Goal: Feedback & Contribution: Contribute content

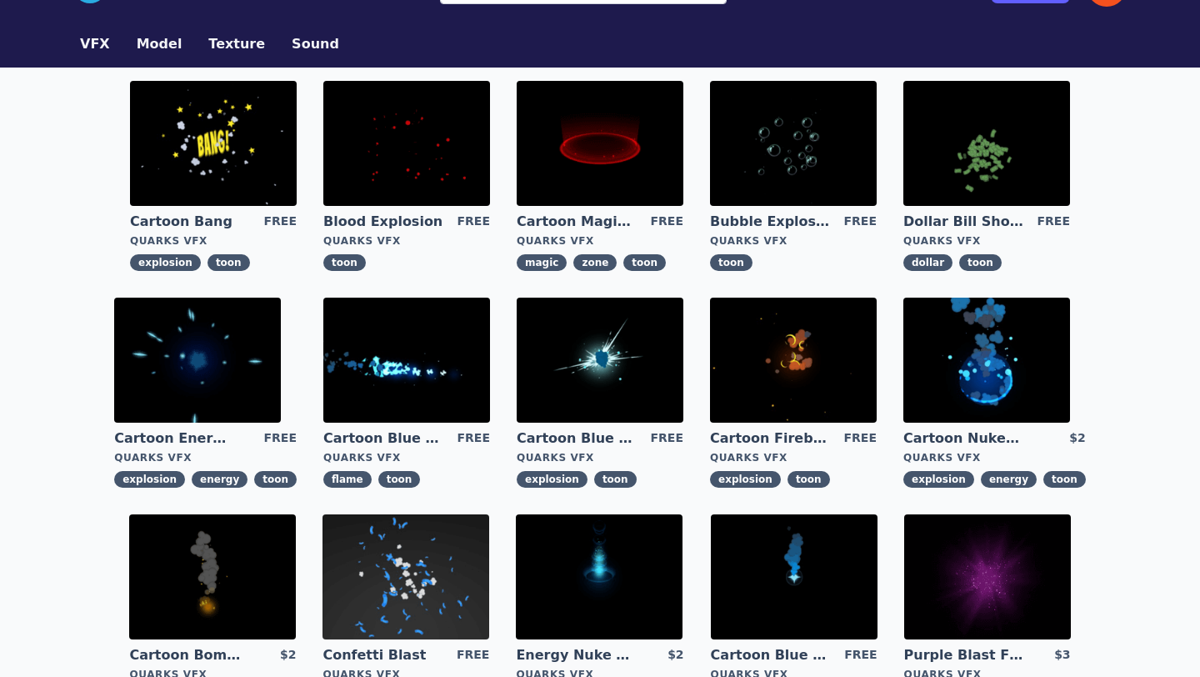
scroll to position [48, 0]
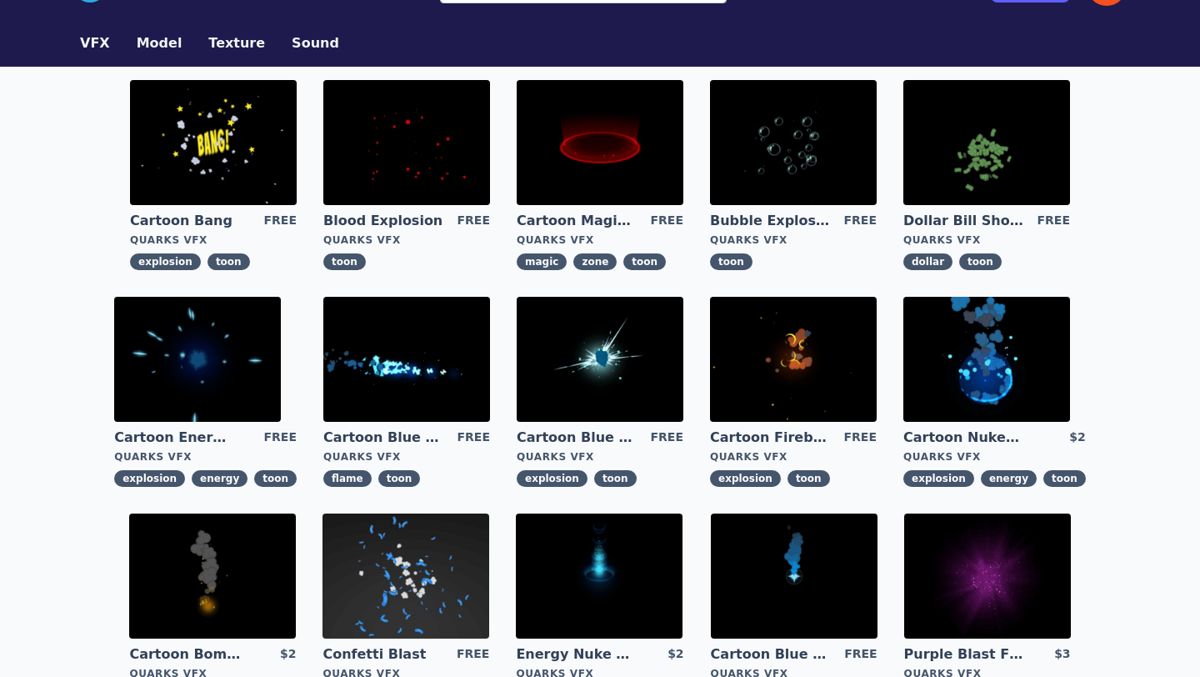
click at [238, 153] on img at bounding box center [213, 142] width 167 height 125
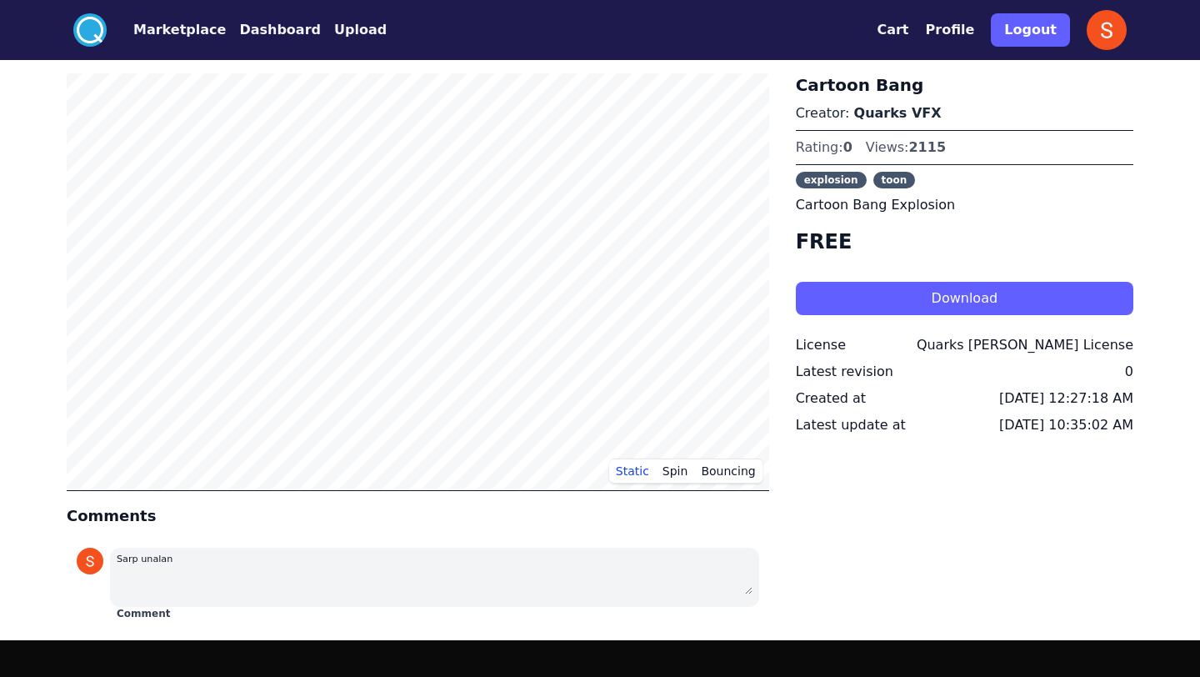
click at [852, 294] on button "Download" at bounding box center [965, 298] width 338 height 33
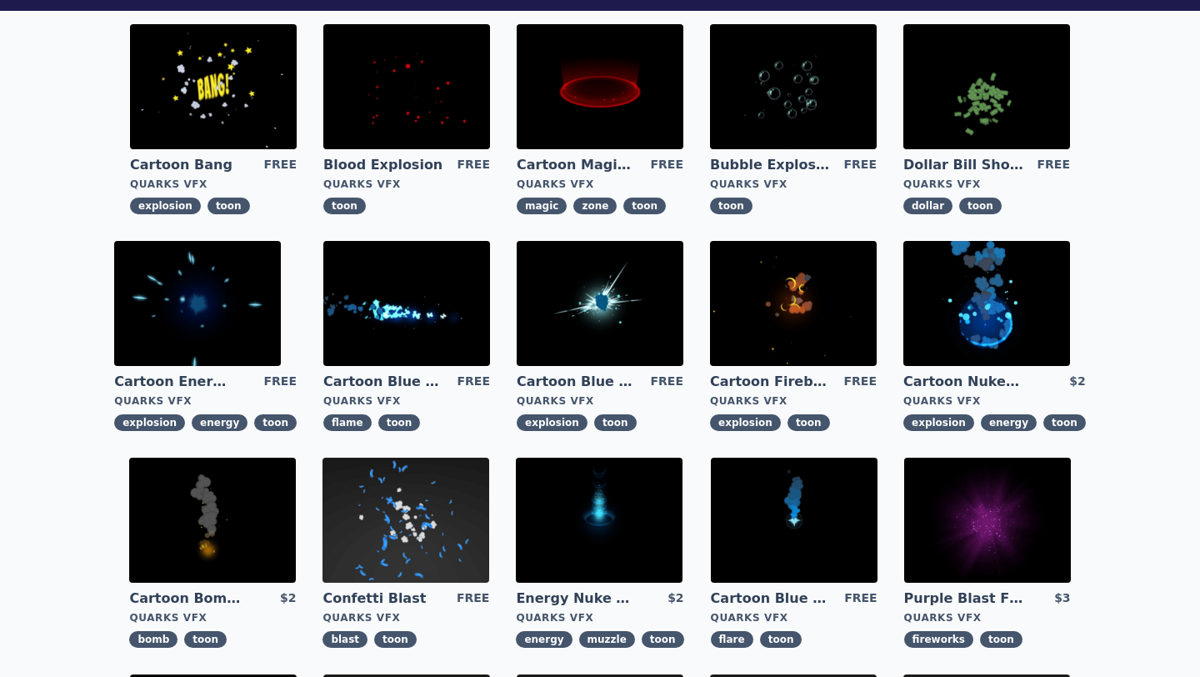
scroll to position [199, 0]
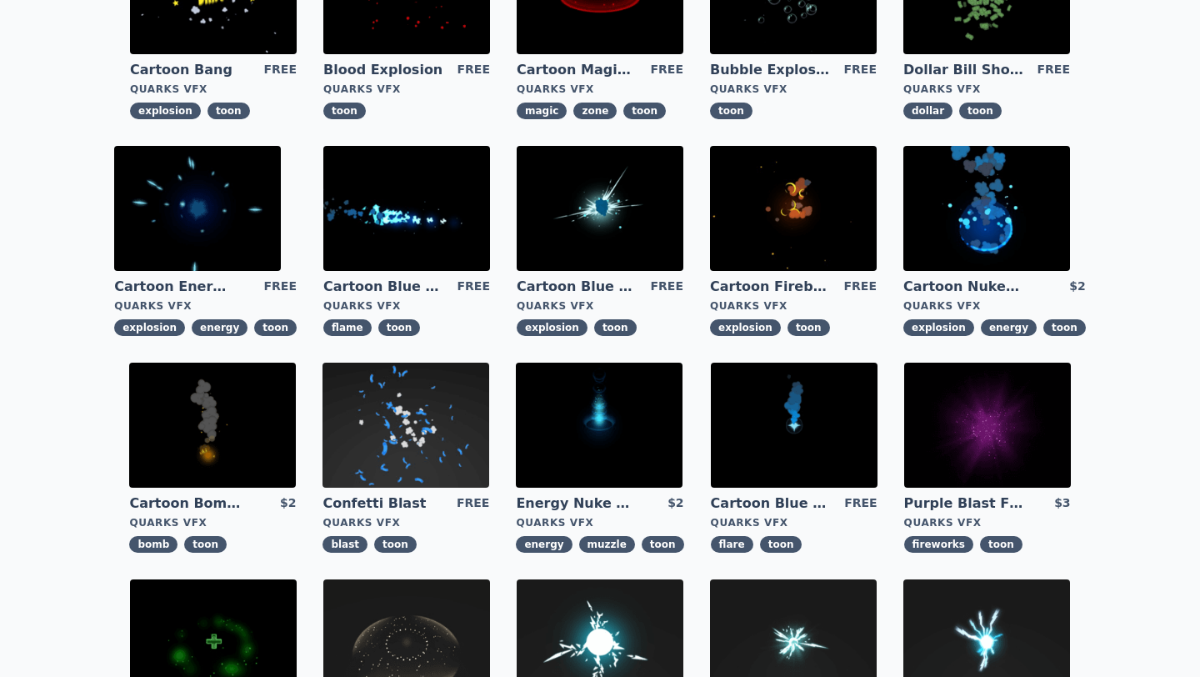
click at [580, 407] on img at bounding box center [599, 425] width 167 height 125
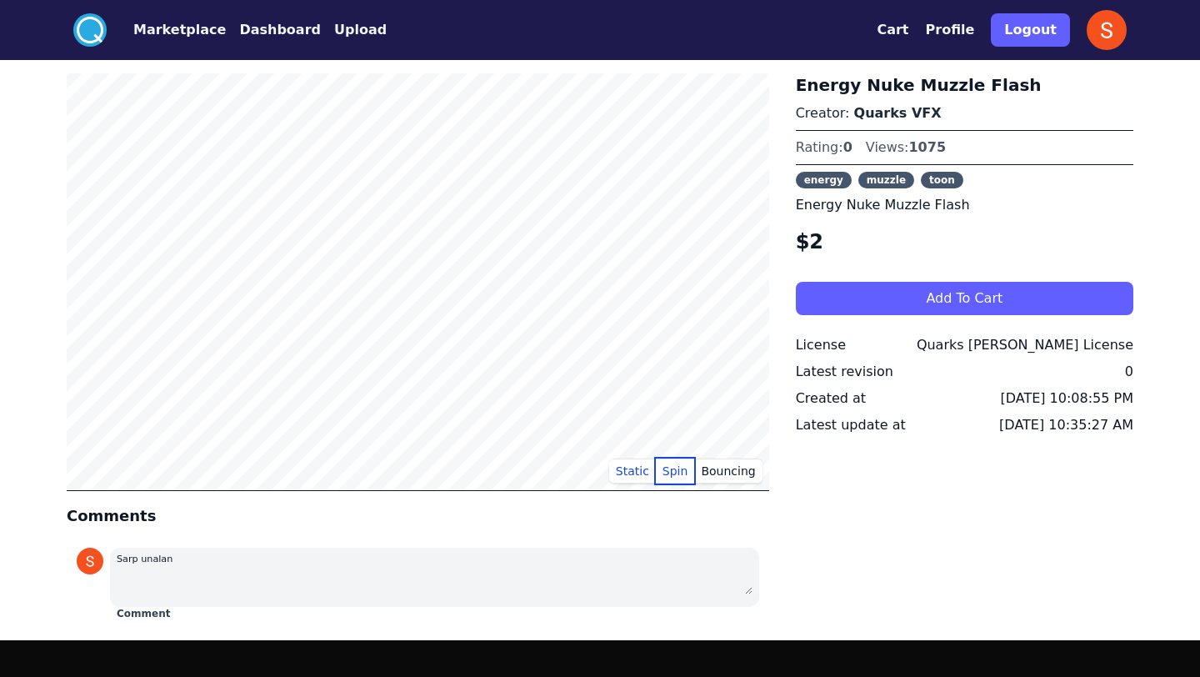
click at [686, 474] on button "Spin" at bounding box center [675, 470] width 39 height 25
click at [713, 469] on button "Bouncing" at bounding box center [728, 470] width 68 height 25
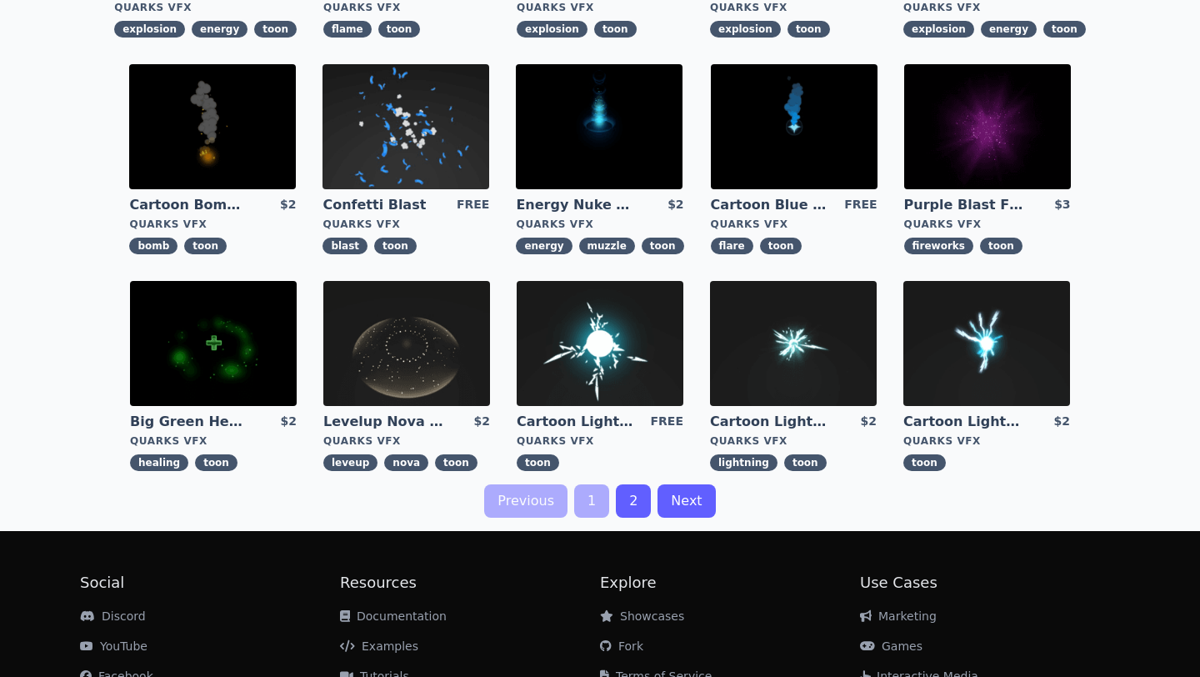
scroll to position [546, 0]
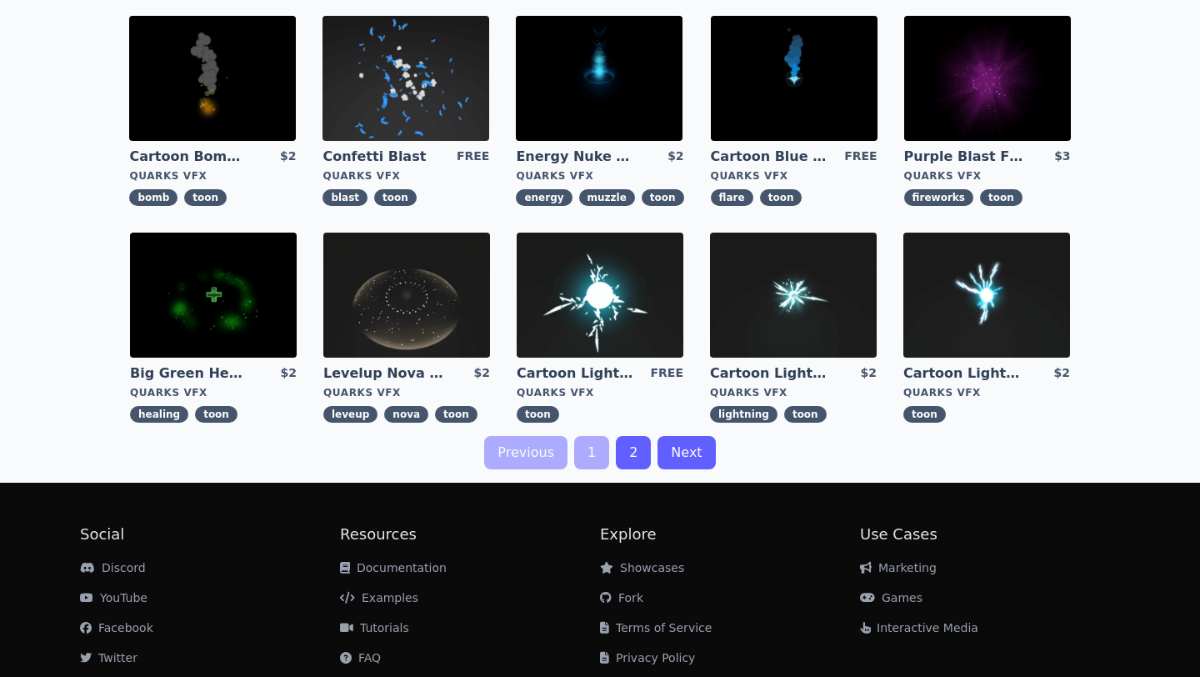
click at [444, 321] on img at bounding box center [406, 295] width 167 height 125
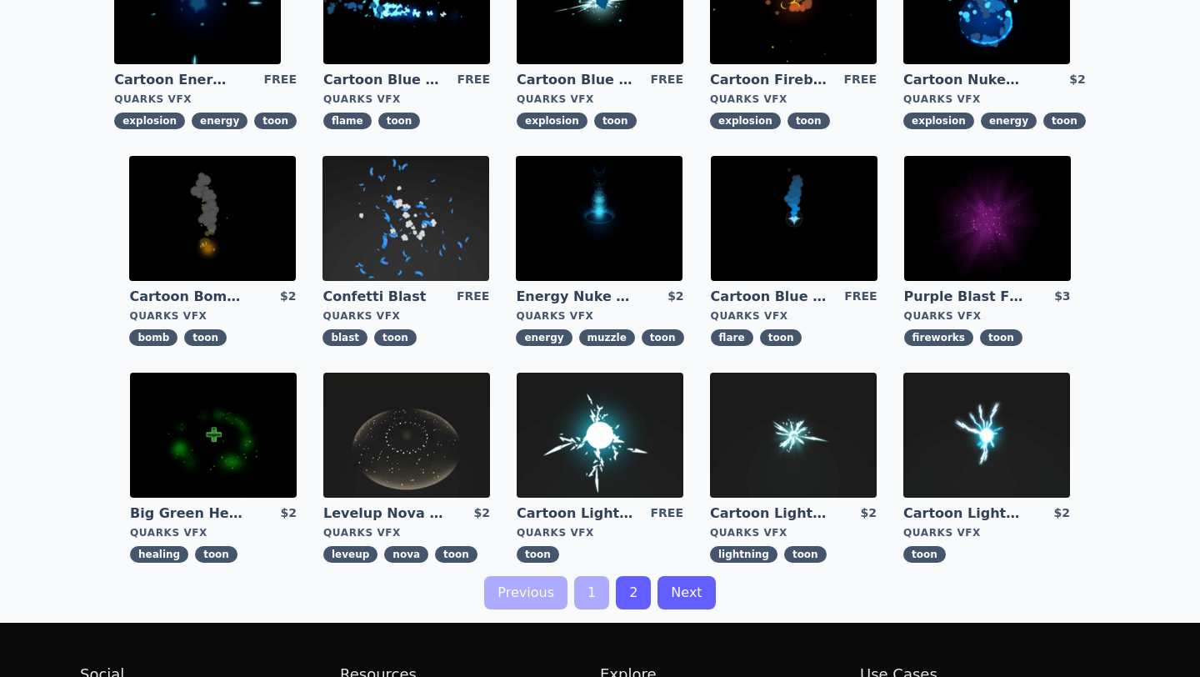
scroll to position [410, 0]
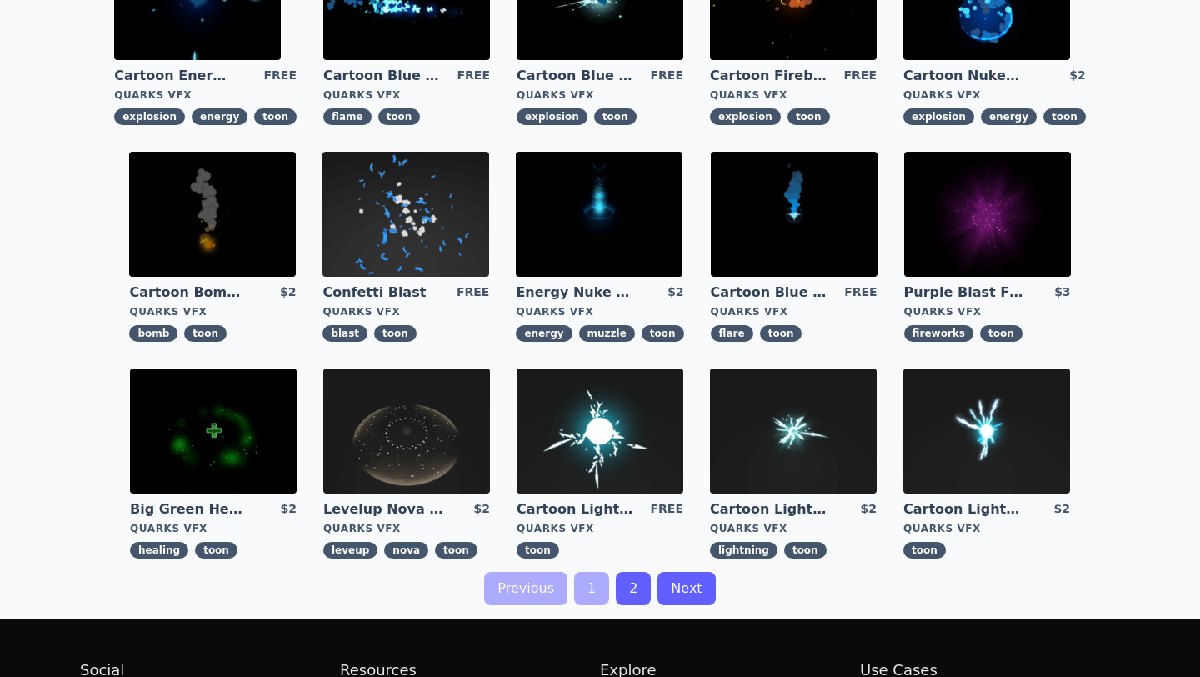
click at [625, 592] on link "2" at bounding box center [633, 588] width 35 height 33
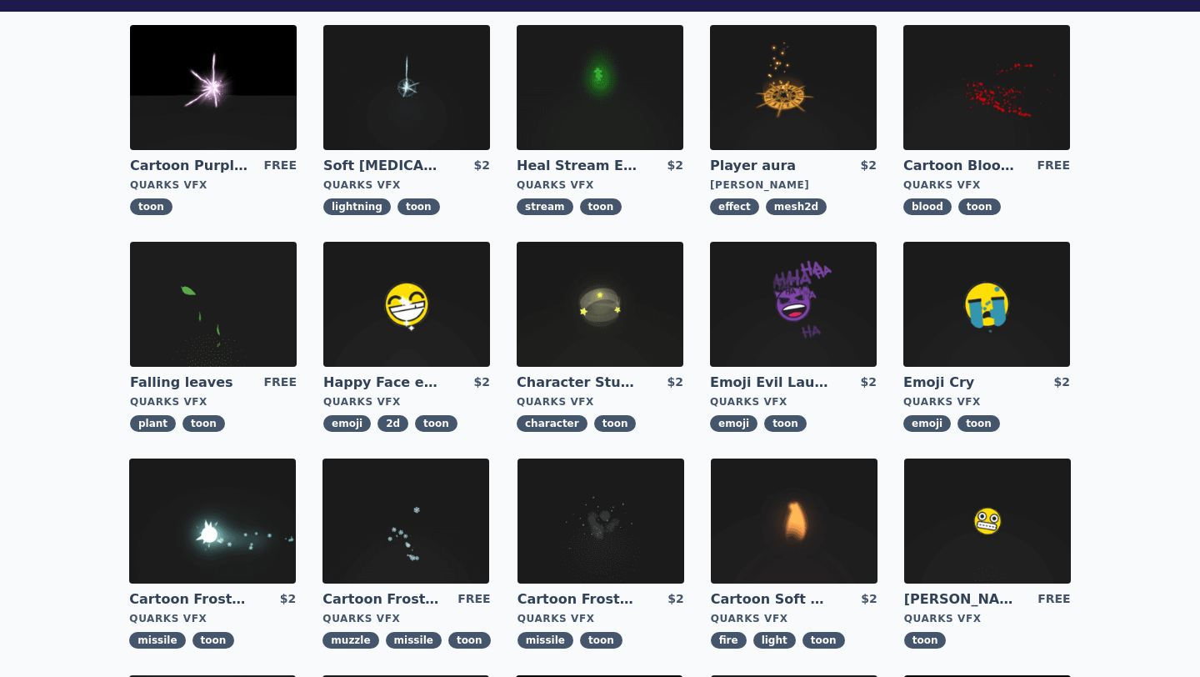
scroll to position [104, 0]
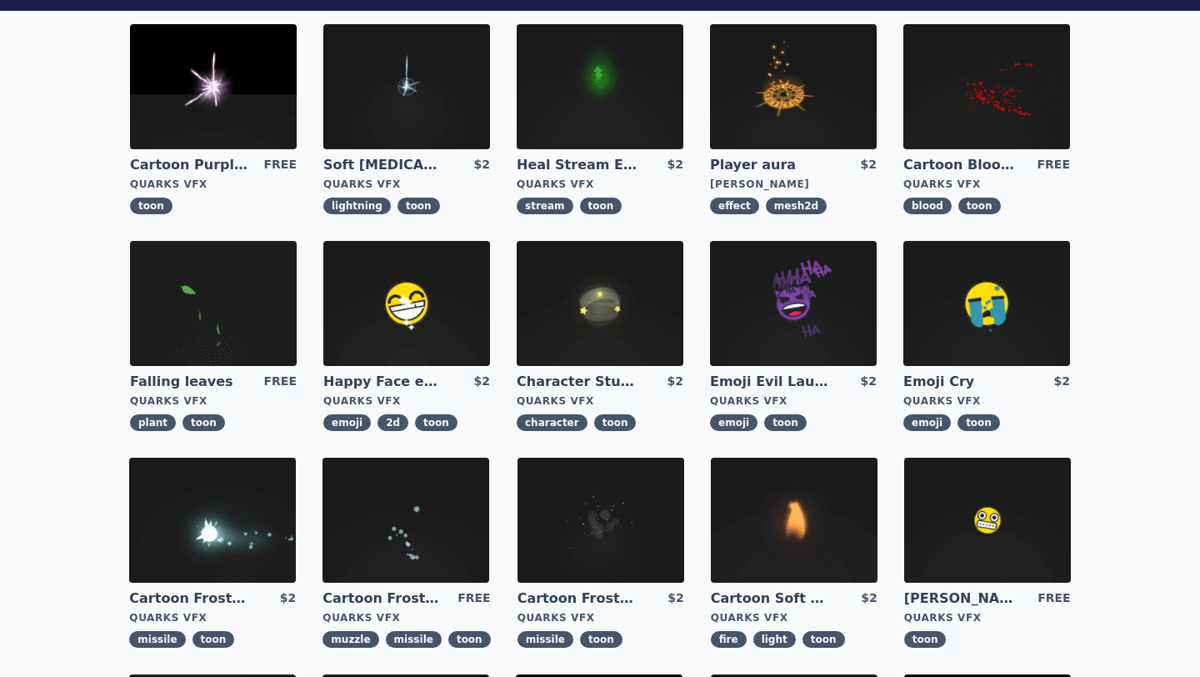
click at [825, 94] on img at bounding box center [793, 86] width 167 height 125
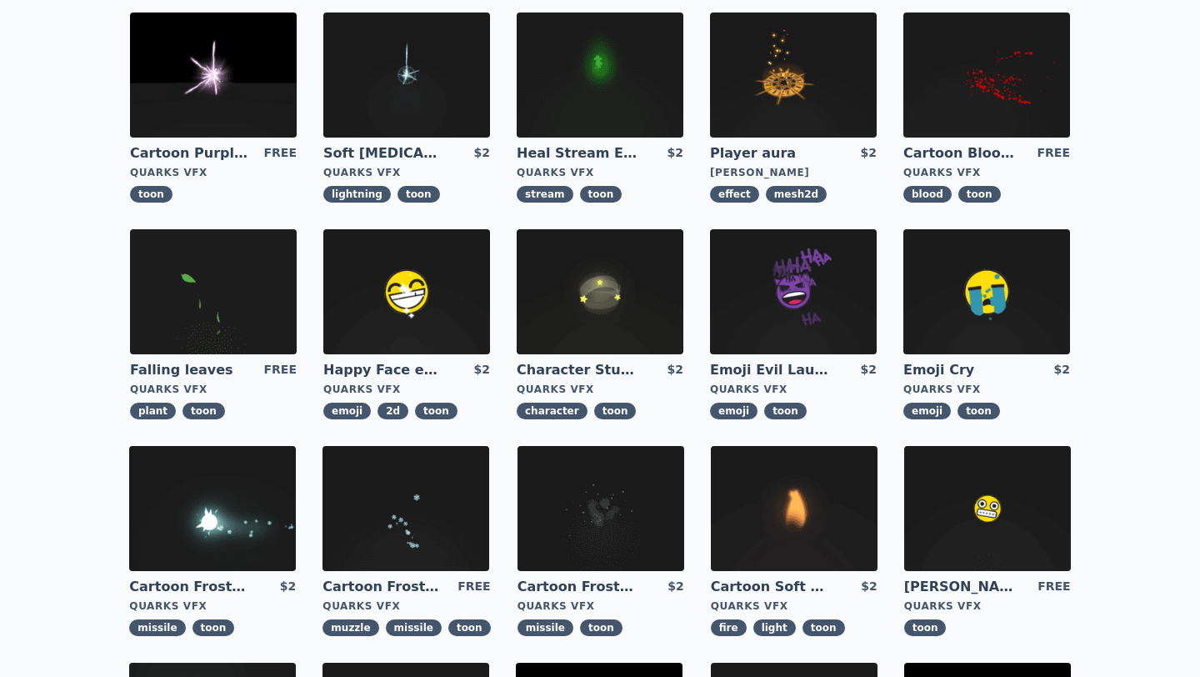
scroll to position [233, 0]
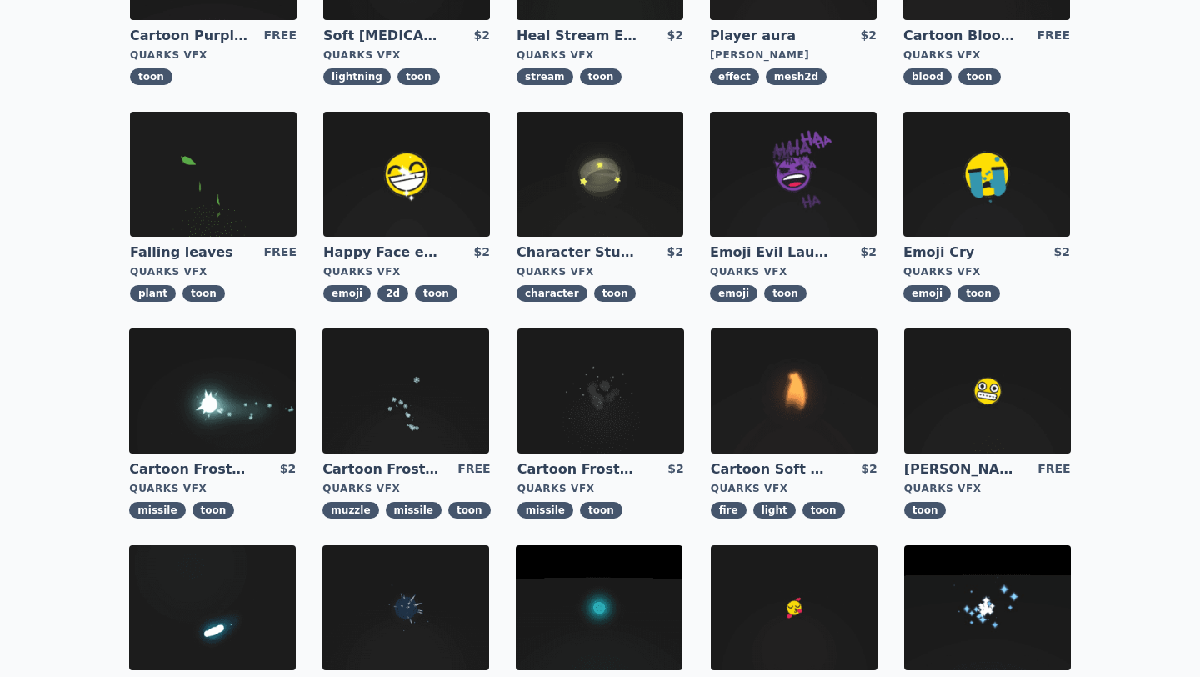
click at [183, 398] on img at bounding box center [212, 390] width 167 height 125
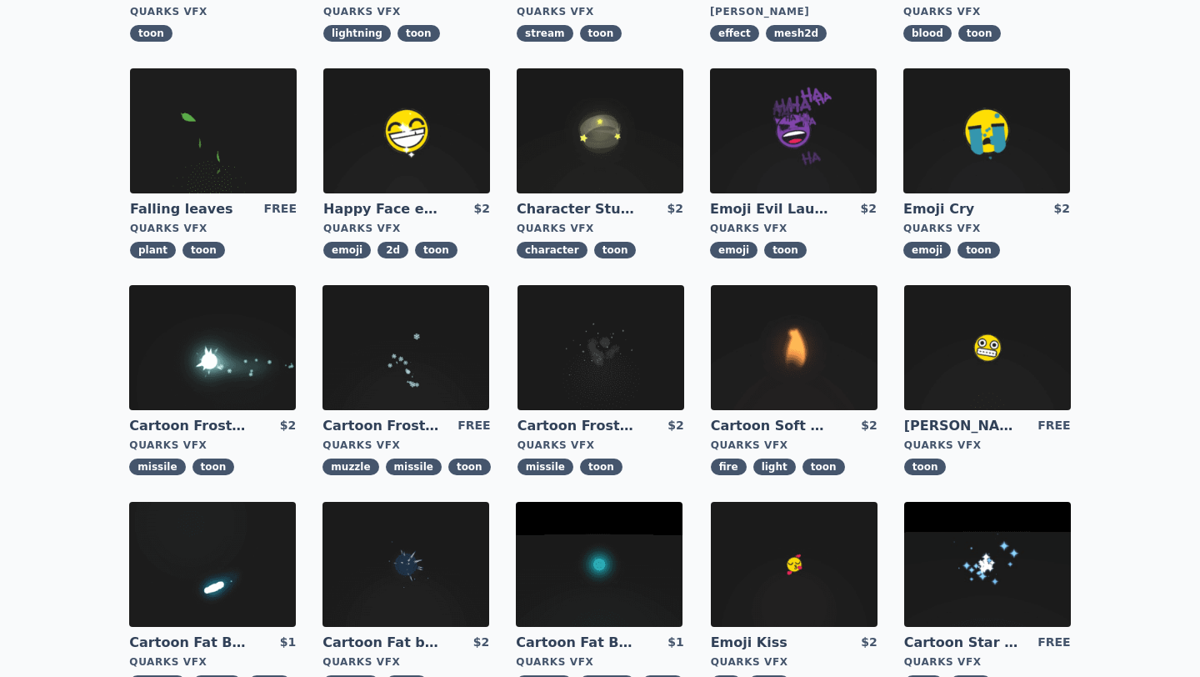
scroll to position [371, 0]
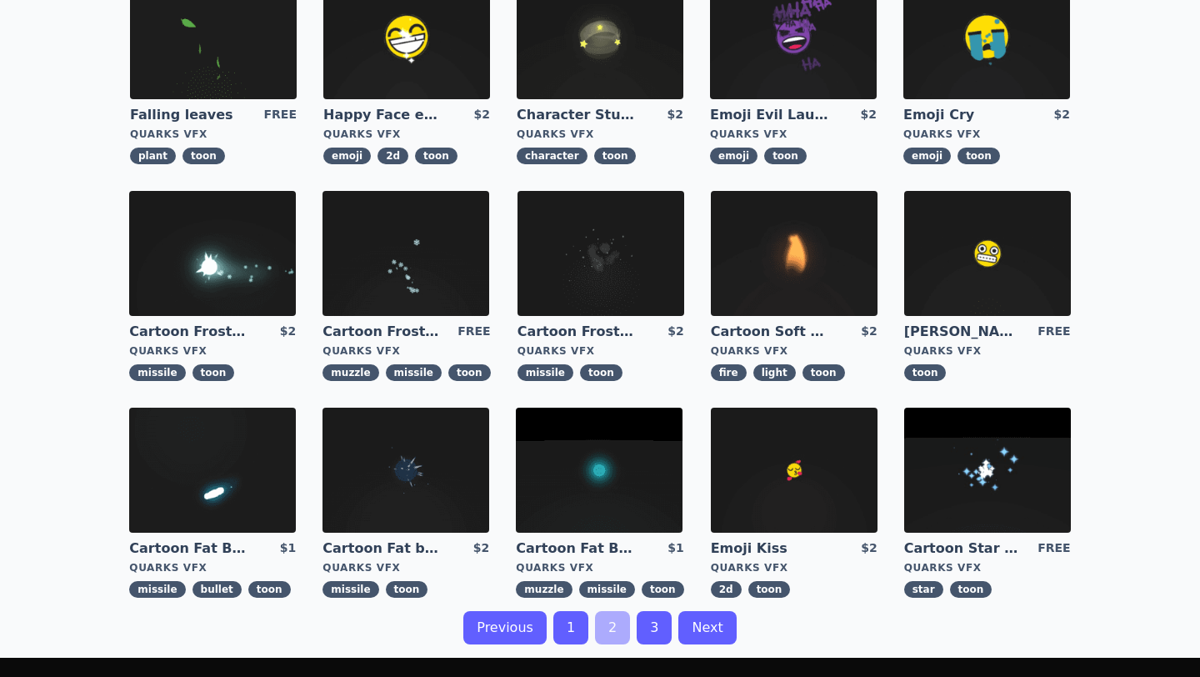
click at [413, 466] on img at bounding box center [406, 470] width 167 height 125
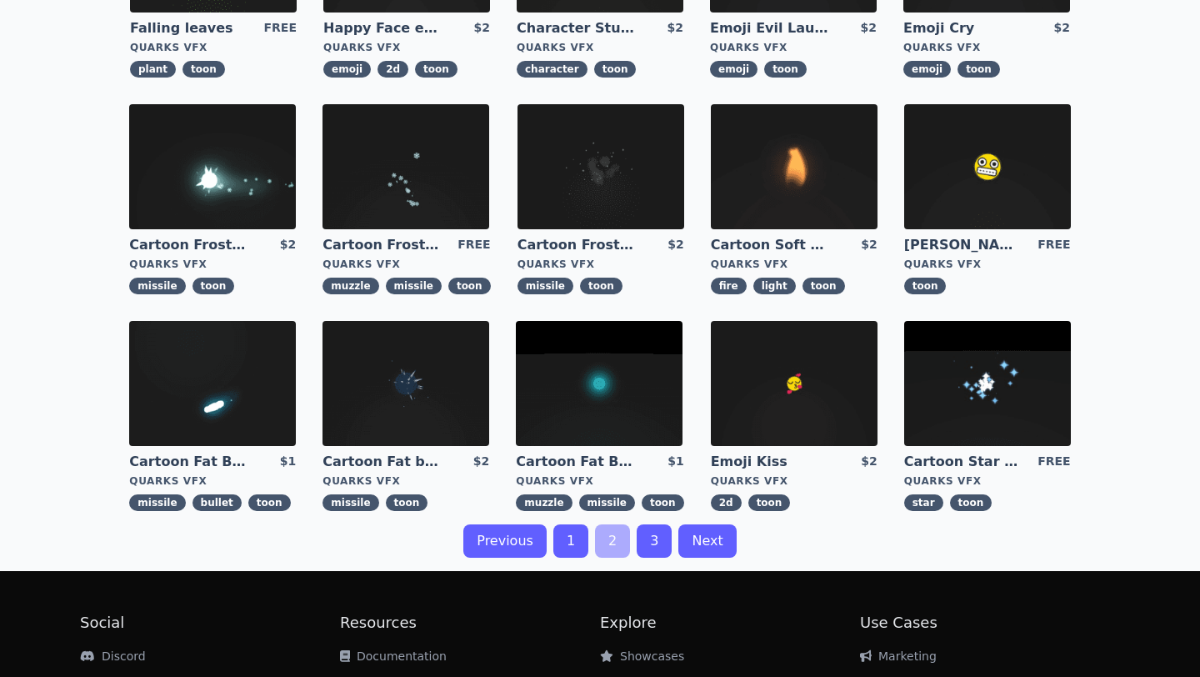
scroll to position [464, 0]
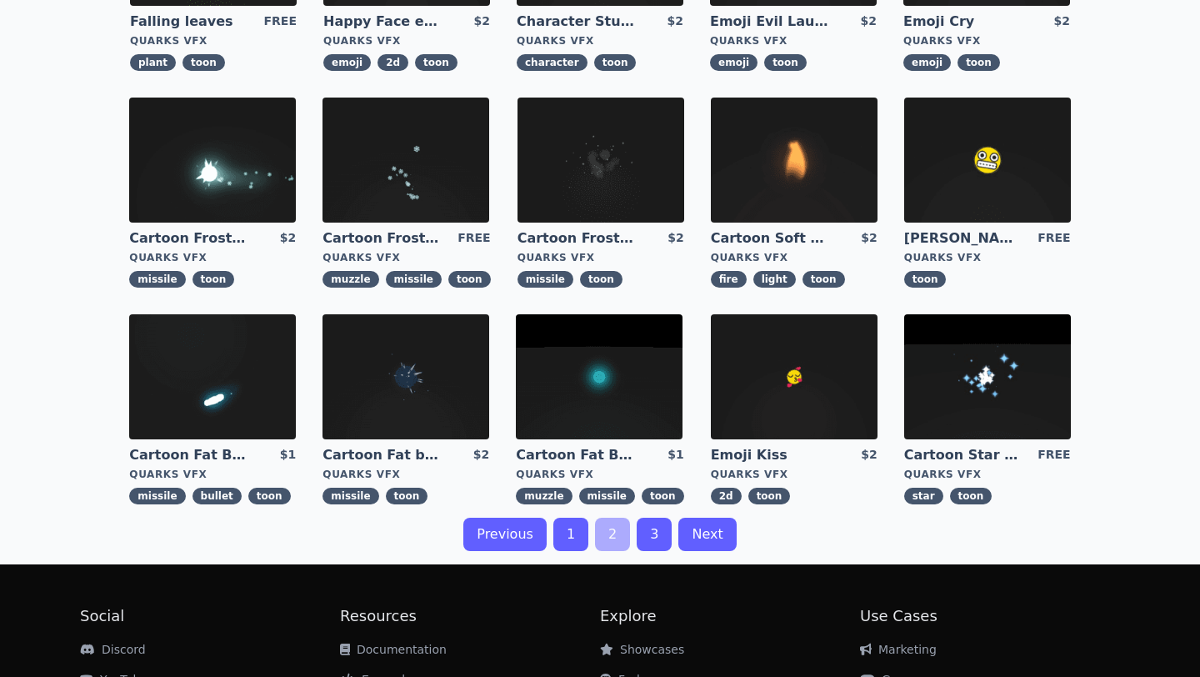
click at [970, 379] on img at bounding box center [987, 376] width 167 height 125
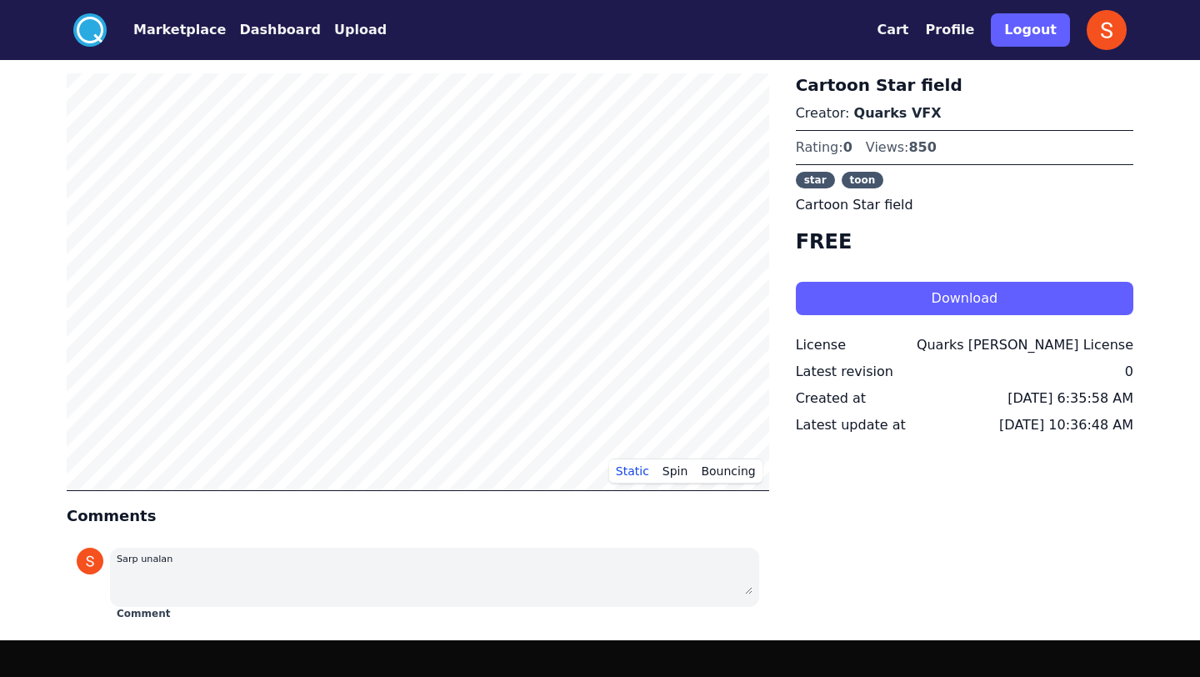
click at [900, 311] on button "Download" at bounding box center [965, 298] width 338 height 33
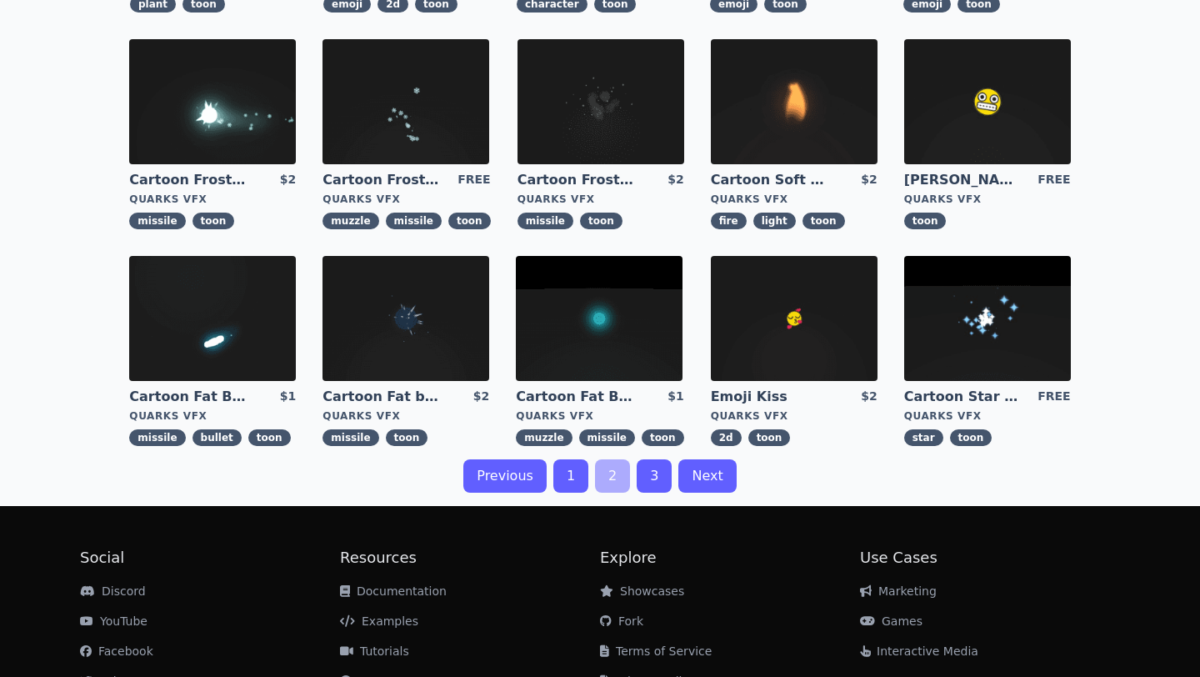
scroll to position [598, 0]
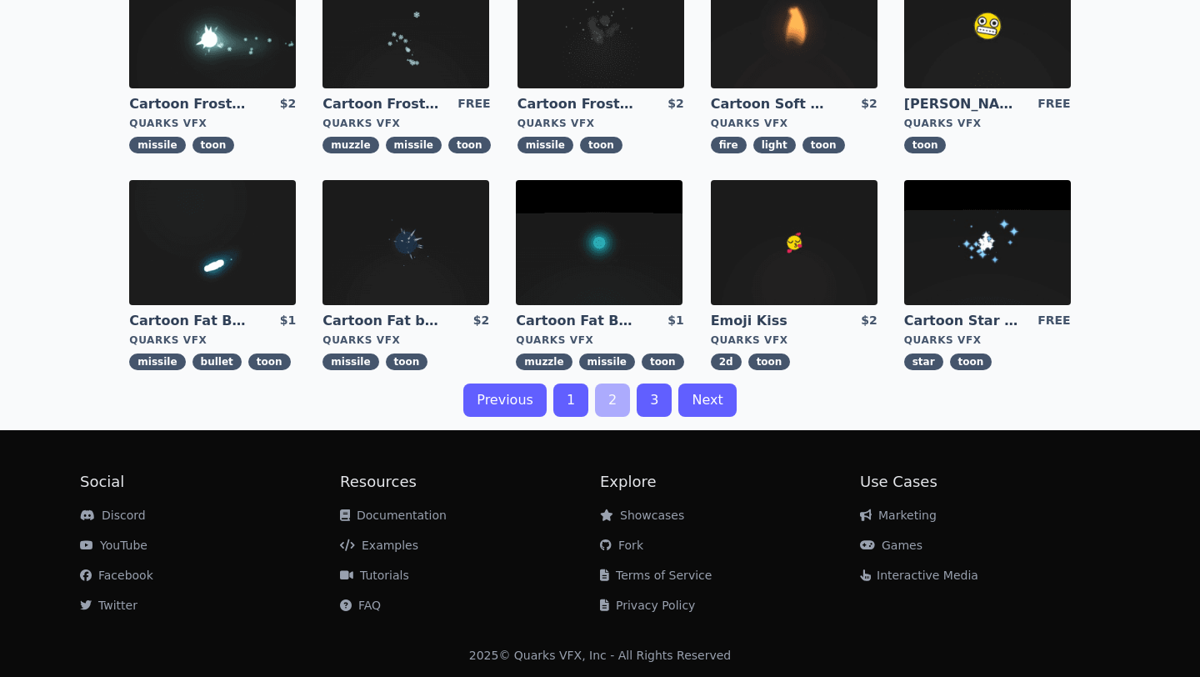
click at [660, 397] on link "3" at bounding box center [654, 399] width 35 height 33
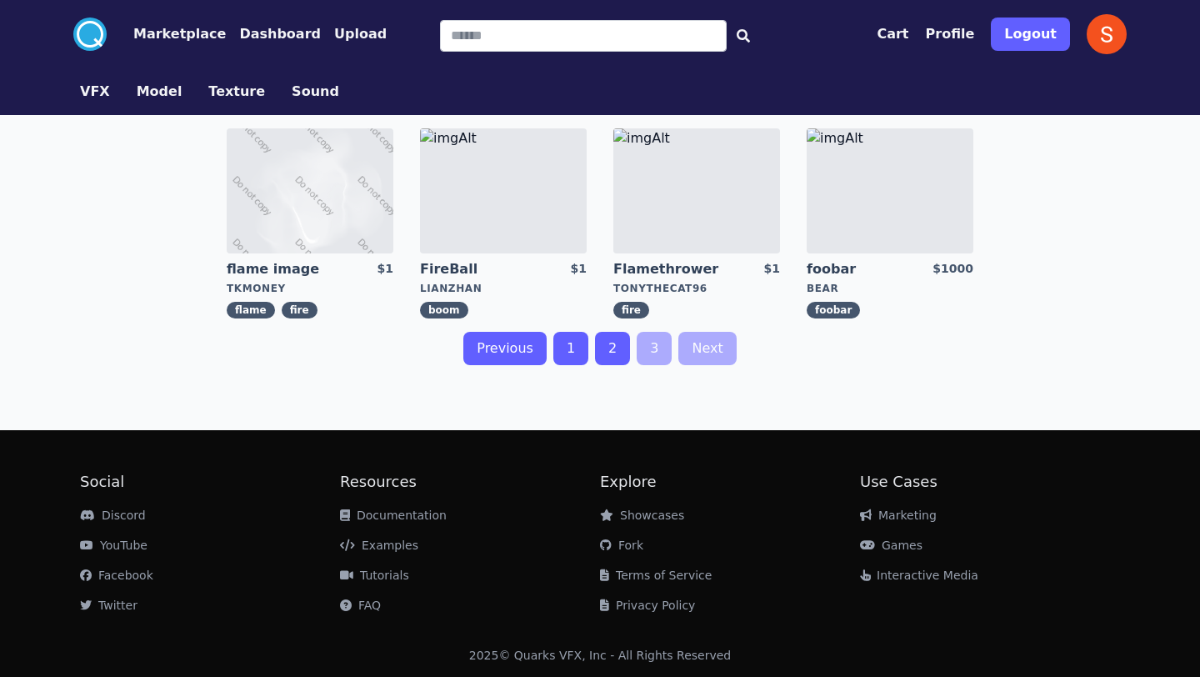
click at [854, 221] on img at bounding box center [890, 190] width 167 height 125
click at [343, 203] on img at bounding box center [310, 190] width 167 height 125
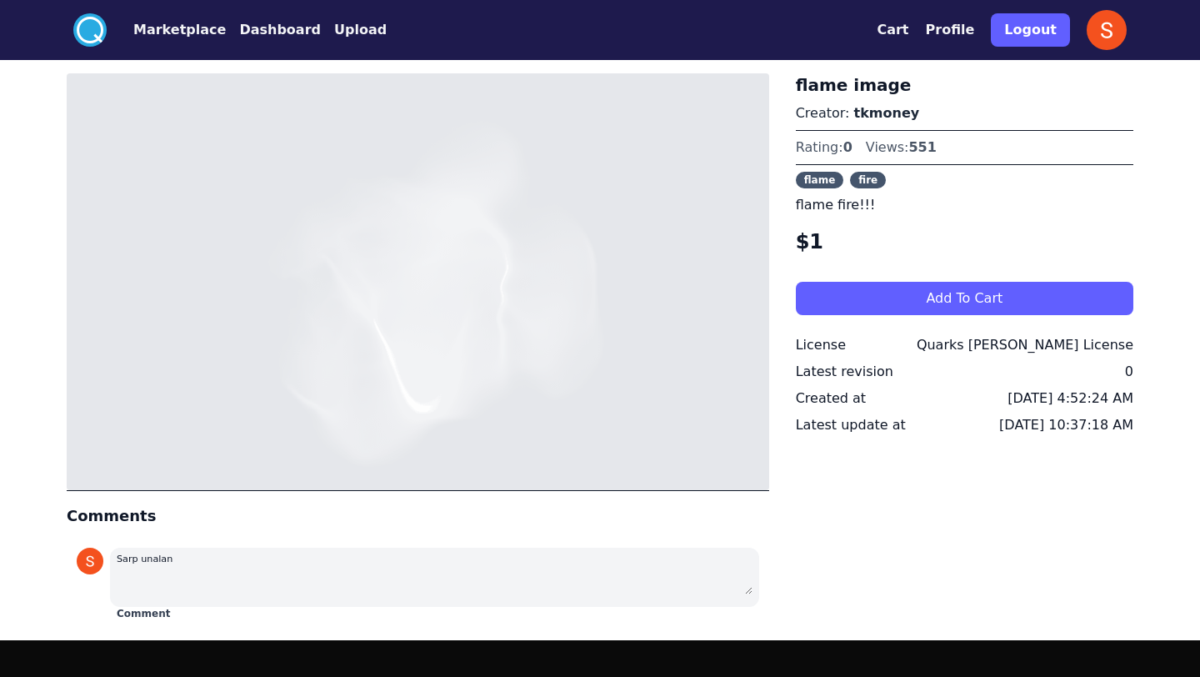
click at [283, 30] on button "Dashboard" at bounding box center [280, 30] width 82 height 20
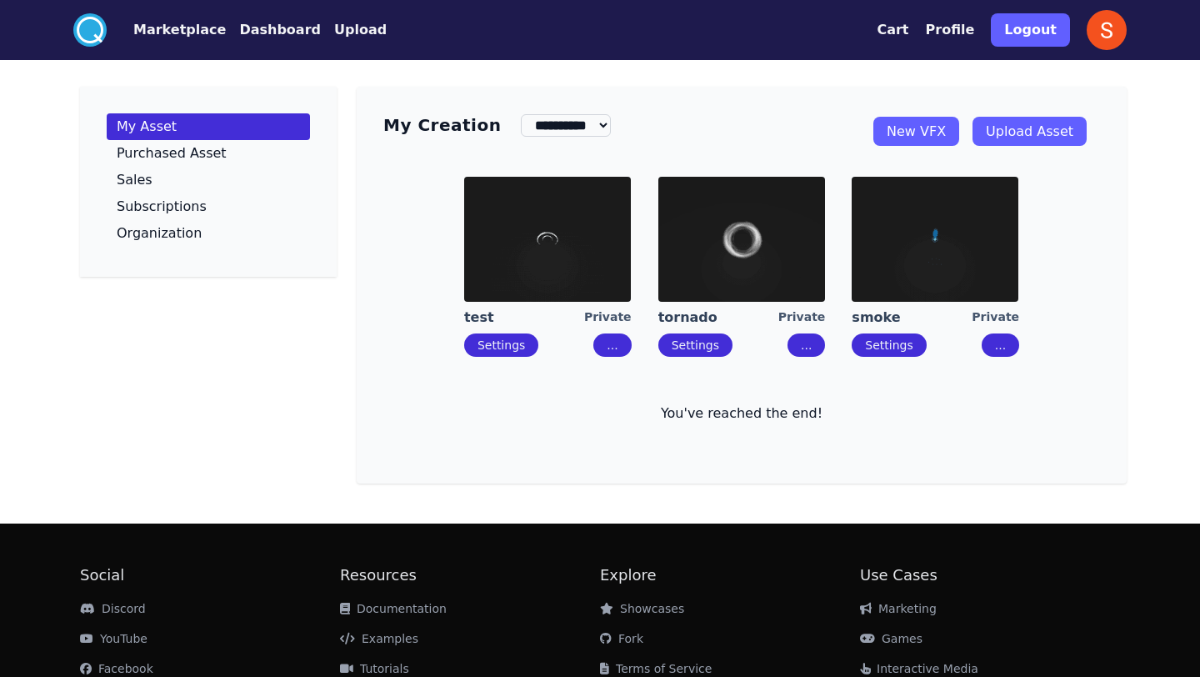
click at [1018, 131] on link "Upload Asset" at bounding box center [1030, 131] width 114 height 29
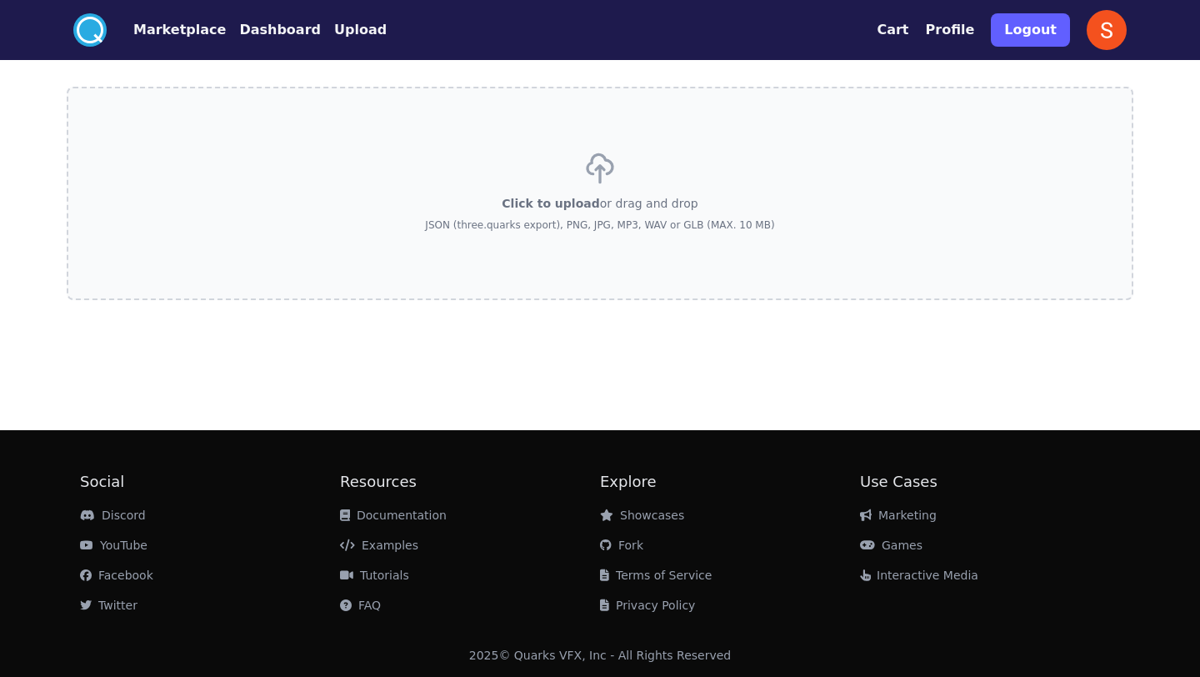
click at [564, 163] on div "Click to upload or drag and drop JSON (three.quarks export), PNG, JPG, MP3, WAV…" at bounding box center [599, 193] width 349 height 117
click at [0, 0] on input "Click to upload or drag and drop JSON (three.quarks export), PNG, JPG, MP3, WAV…" at bounding box center [0, 0] width 0 height 0
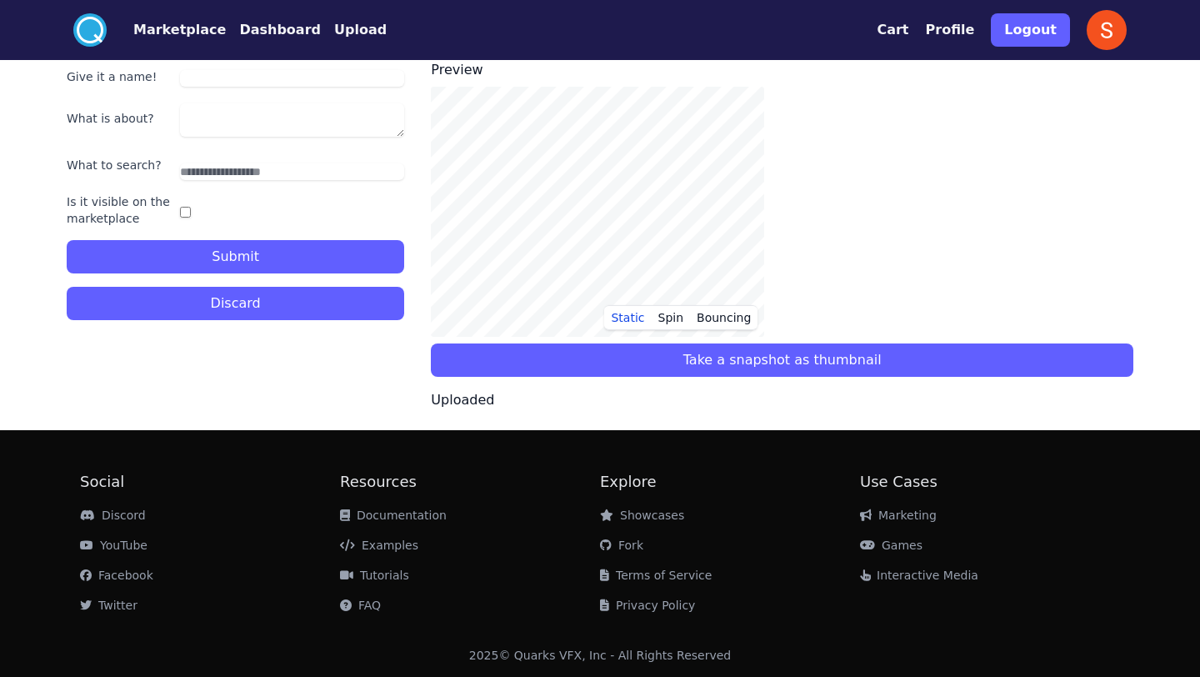
click at [297, 80] on input "Give it a name!" at bounding box center [292, 78] width 225 height 17
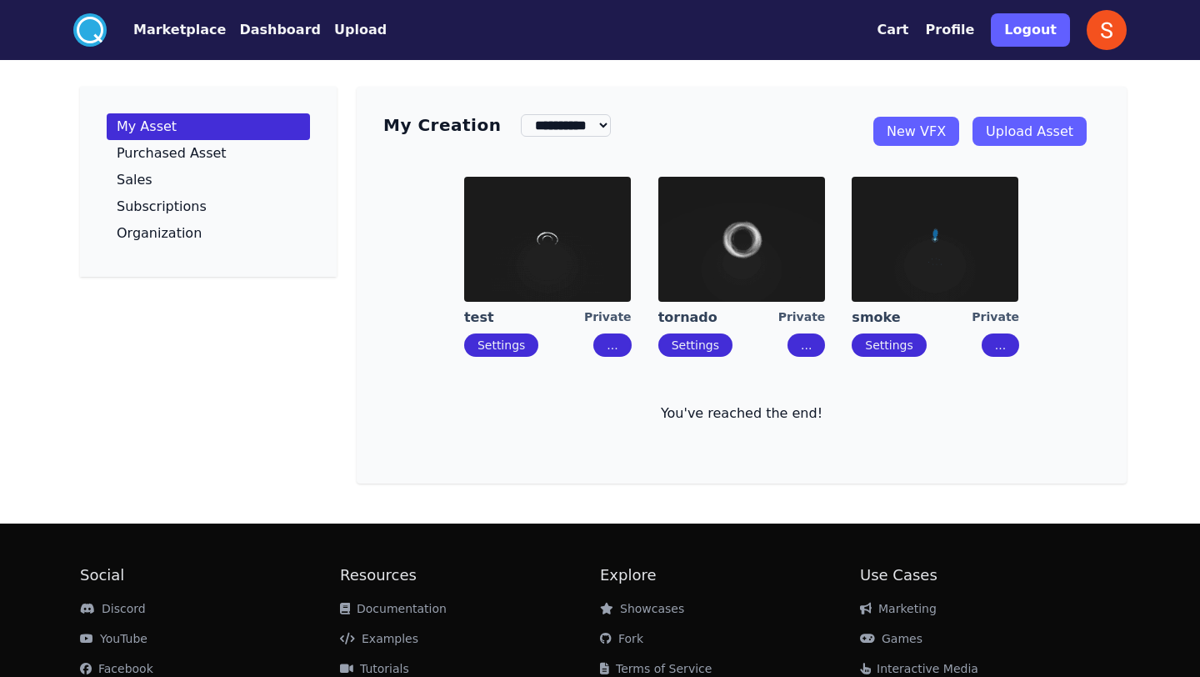
click at [1043, 141] on link "Upload Asset" at bounding box center [1030, 131] width 114 height 29
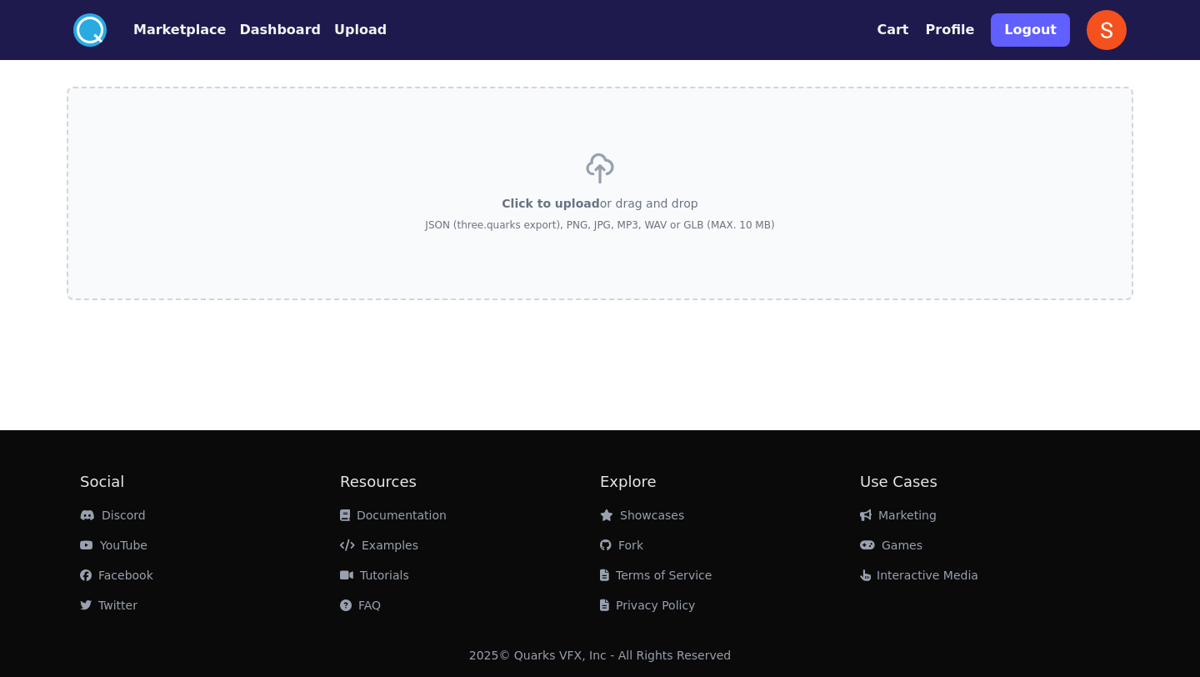
click at [551, 193] on div "Click to upload or drag and drop JSON (three.quarks export), PNG, JPG, MP3, WAV…" at bounding box center [599, 193] width 349 height 117
click at [0, 0] on input "Click to upload or drag and drop JSON (three.quarks export), PNG, JPG, MP3, WAV…" at bounding box center [0, 0] width 0 height 0
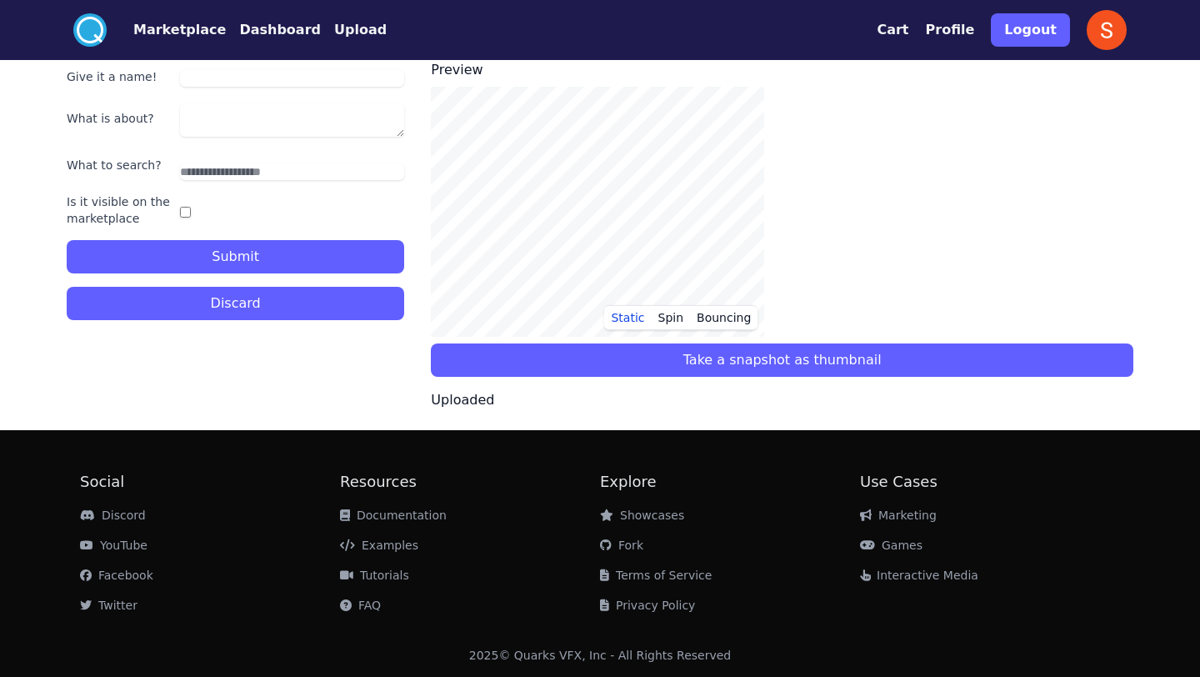
click at [565, 358] on button "Take a snapshot as thumbnail" at bounding box center [782, 359] width 703 height 33
click at [565, 362] on button "Take a snapshot as thumbnail" at bounding box center [782, 359] width 703 height 33
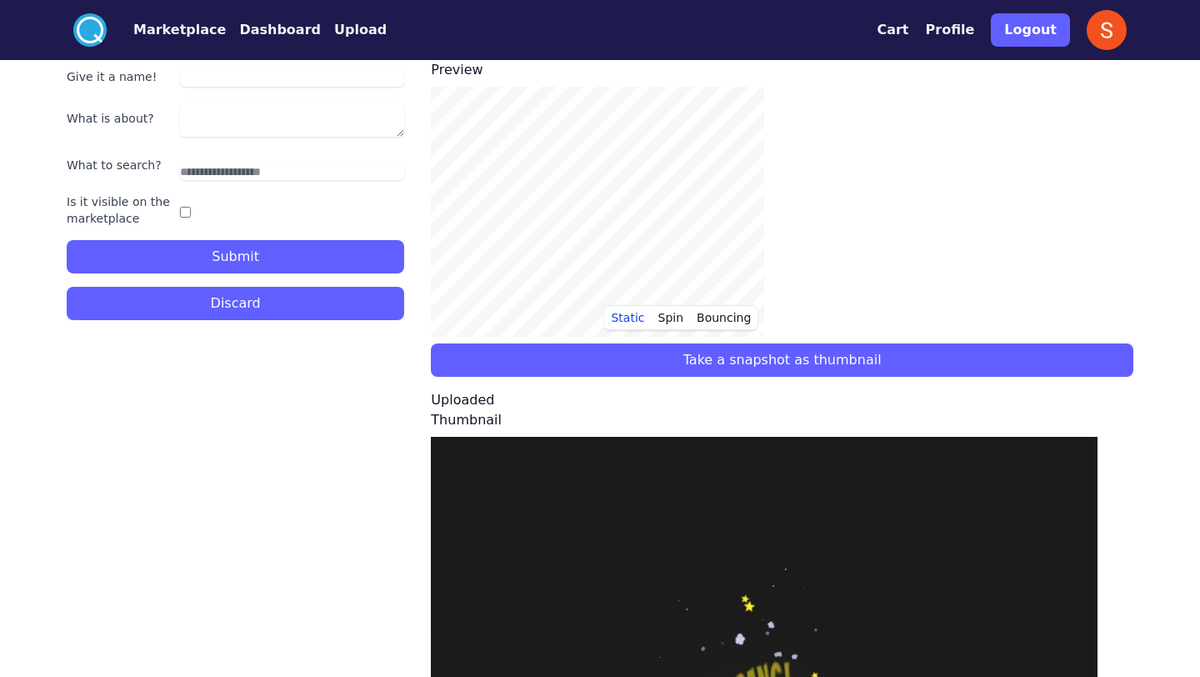
click at [263, 74] on input "Give it a name!" at bounding box center [292, 78] width 225 height 17
type input "******"
click at [250, 131] on textarea "What is about?" at bounding box center [292, 119] width 225 height 33
click at [256, 127] on textarea "What is about?" at bounding box center [292, 119] width 225 height 33
type textarea "**********"
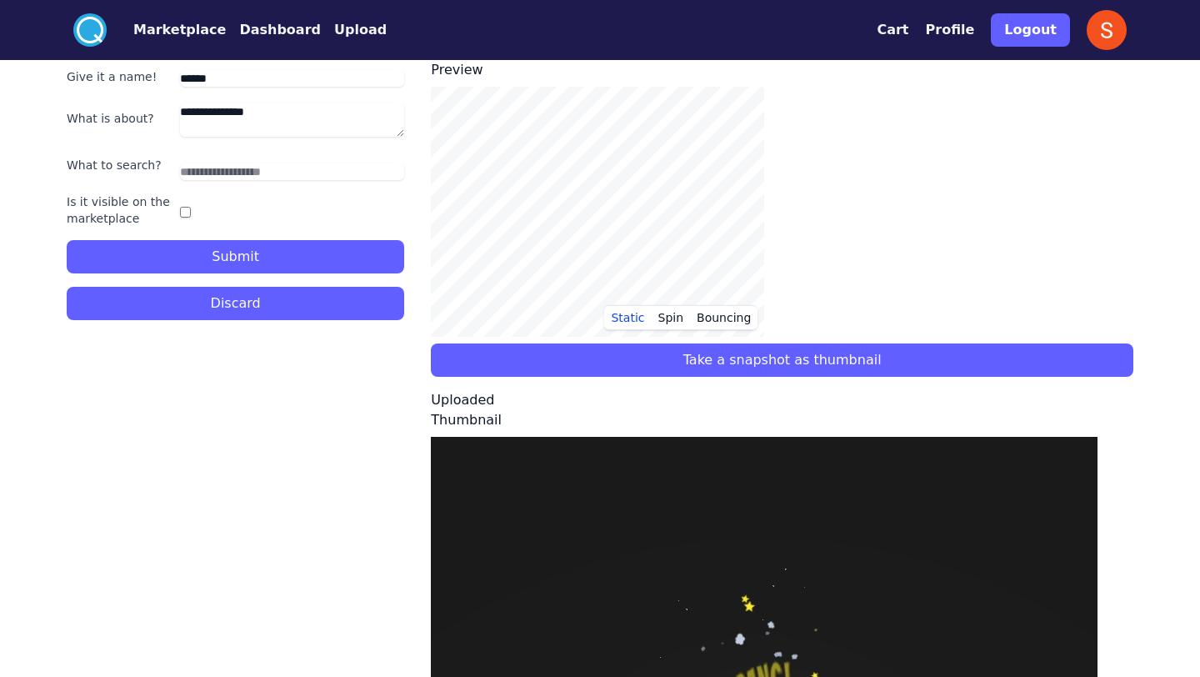
click at [265, 165] on input "text" at bounding box center [292, 171] width 225 height 17
type input "****"
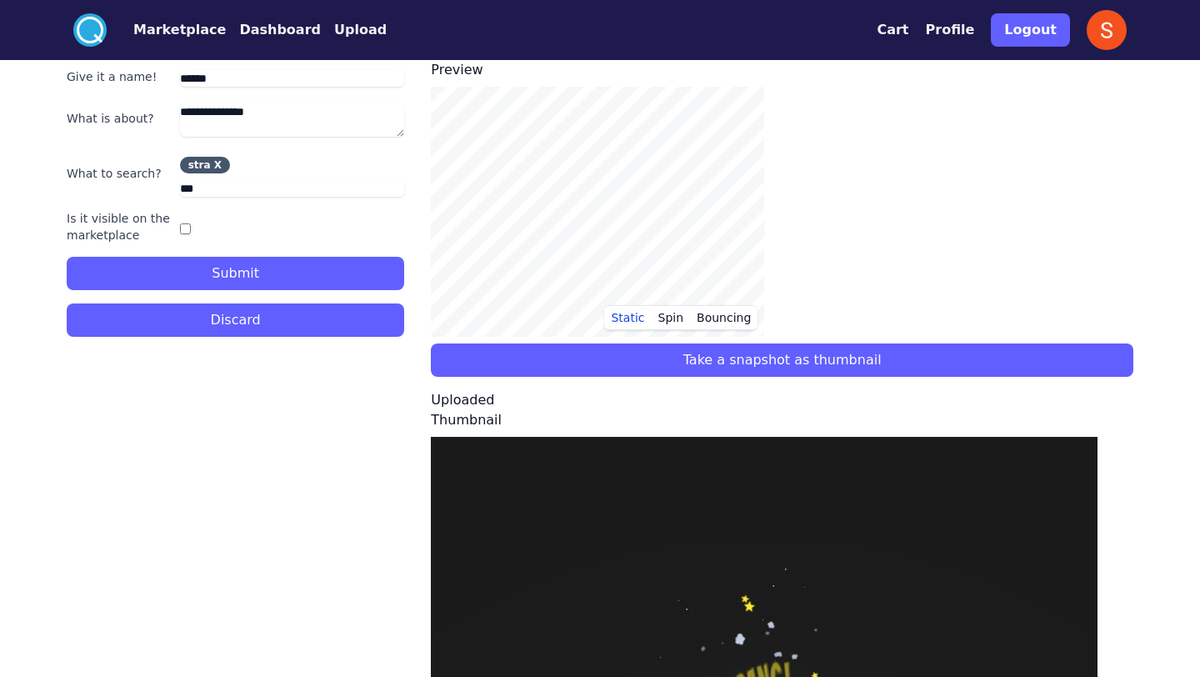
type input "****"
click at [193, 268] on button "Submit" at bounding box center [236, 273] width 338 height 33
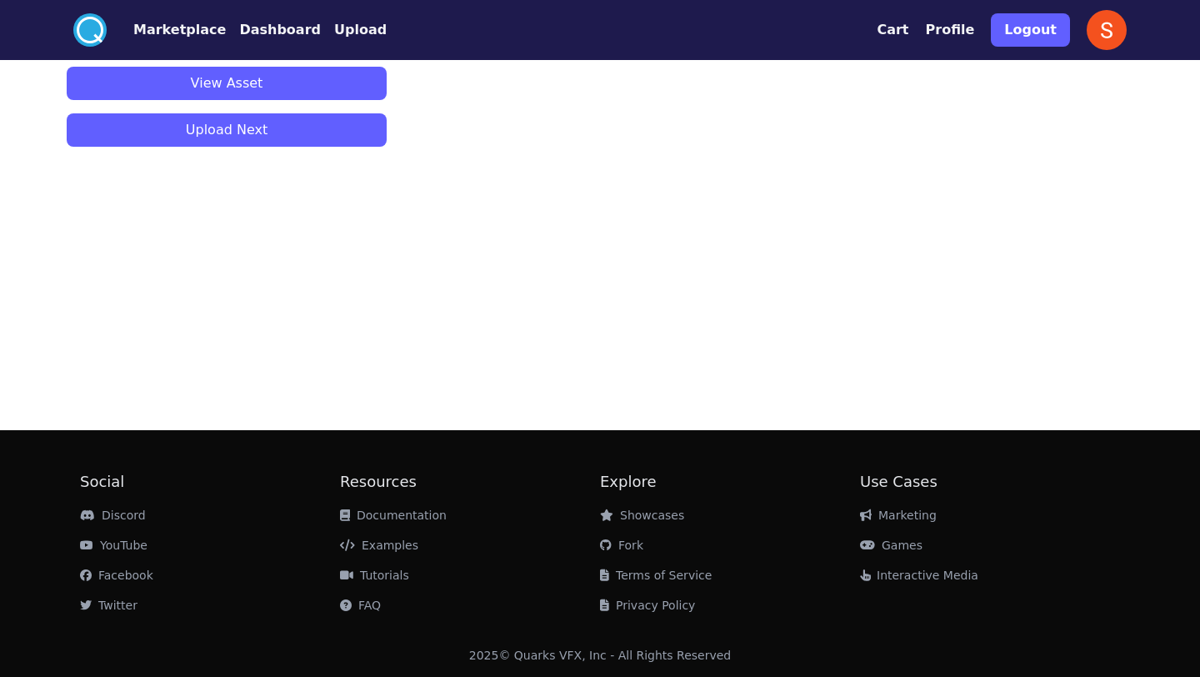
click at [280, 92] on button "View Asset" at bounding box center [227, 83] width 320 height 33
